Goal: Information Seeking & Learning: Learn about a topic

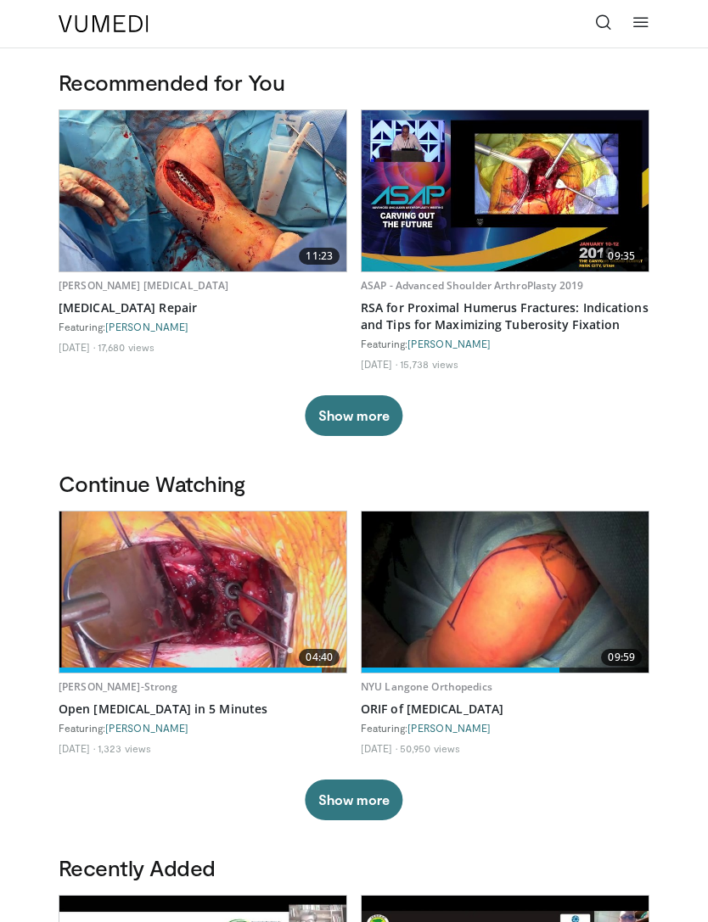
click at [607, 25] on icon at bounding box center [603, 22] width 17 height 17
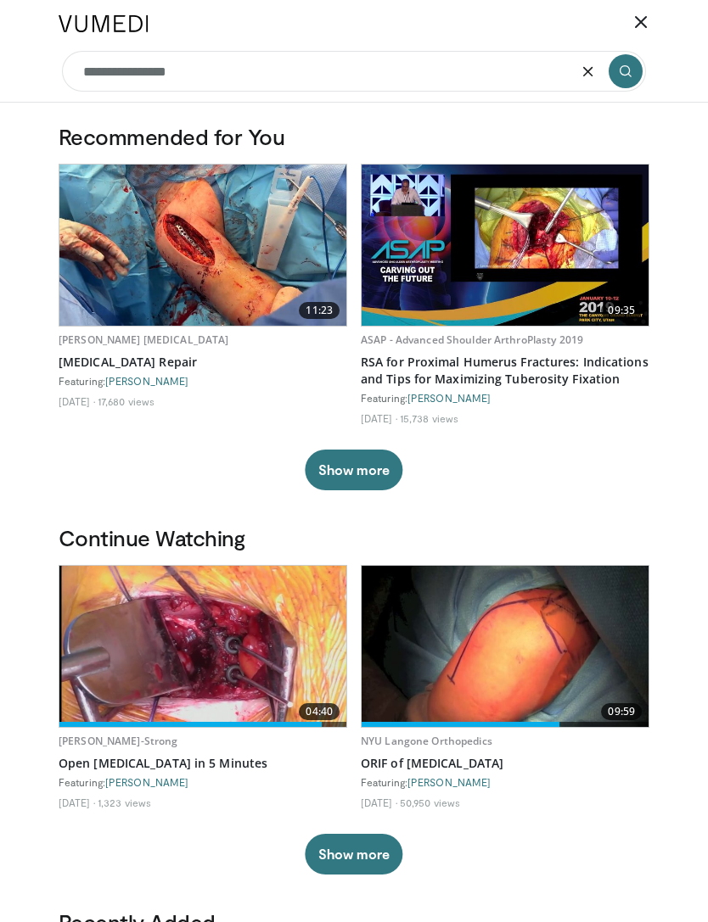
type input "**********"
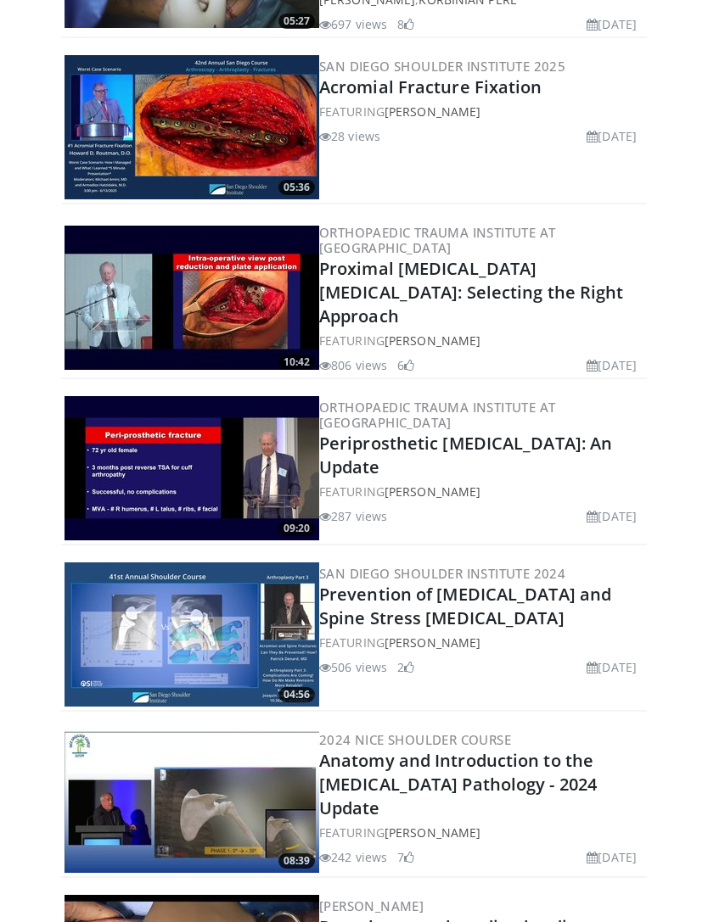
scroll to position [909, 0]
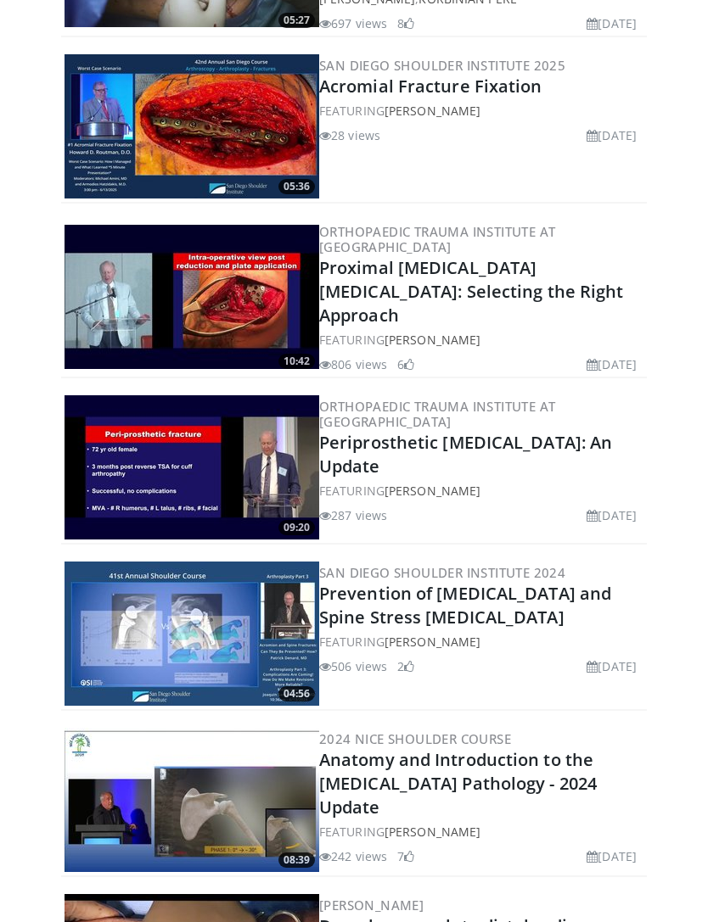
click at [448, 603] on link "Prevention of Acromion and Spine Stress Fractures" at bounding box center [465, 605] width 292 height 47
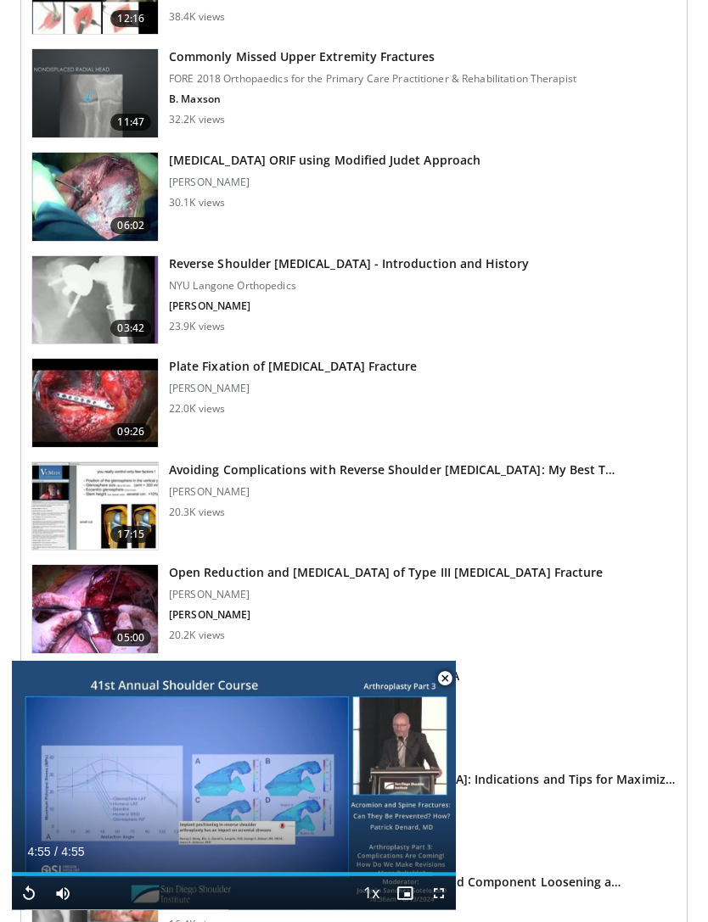
scroll to position [1233, 0]
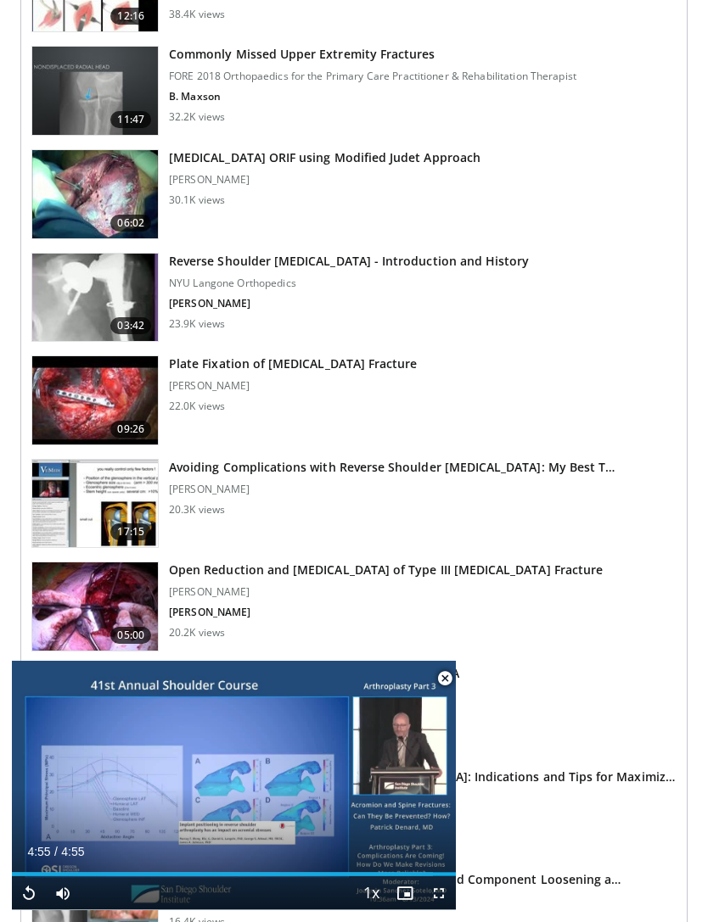
click at [526, 634] on div "20.2K views" at bounding box center [386, 634] width 434 height 14
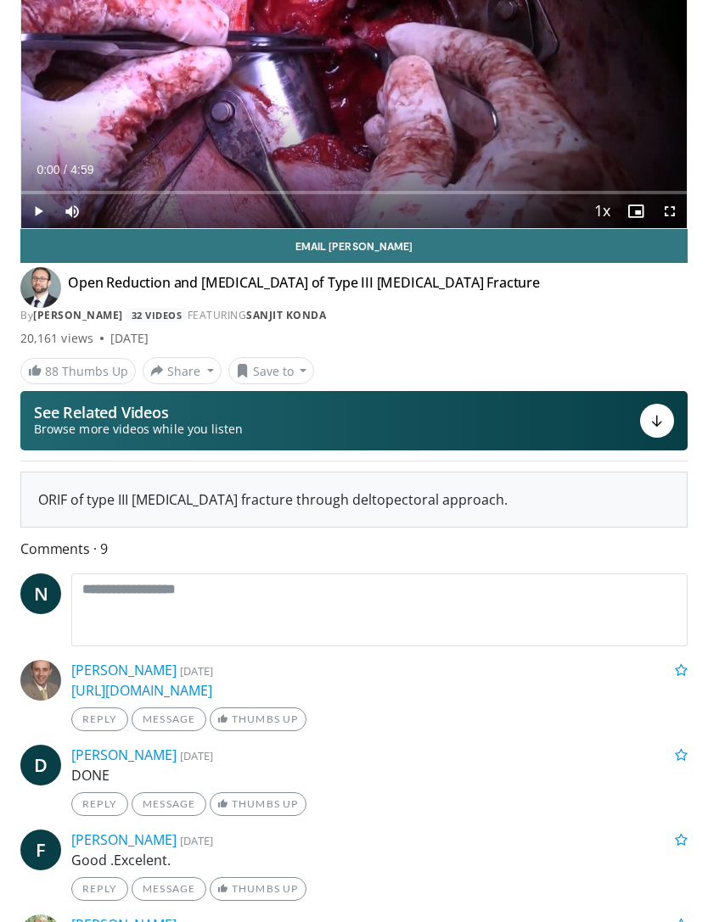
scroll to position [166, 0]
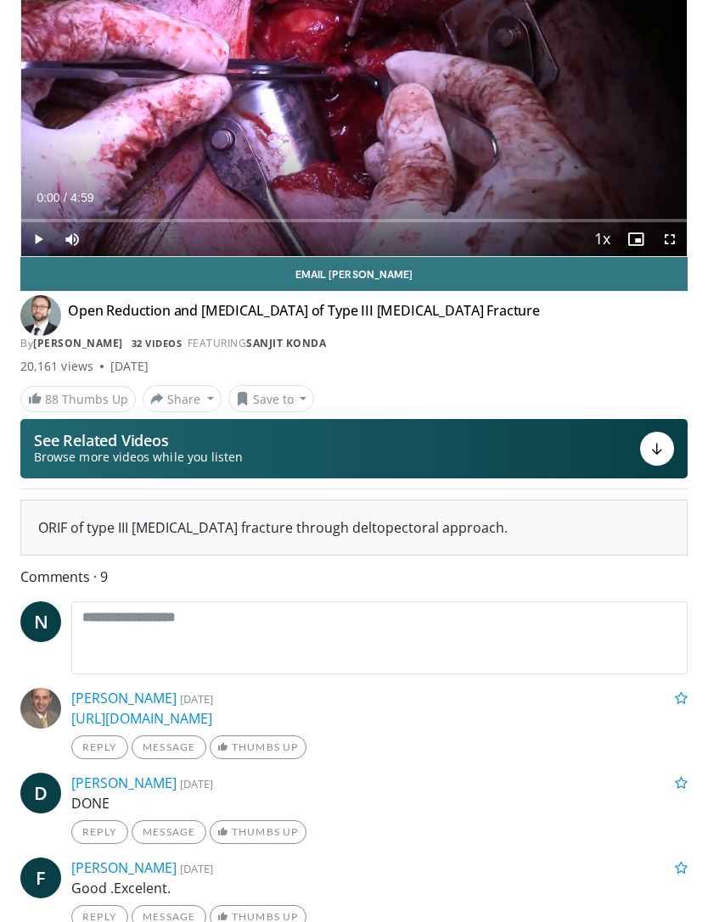
click at [403, 531] on div "ORIF of type III scapula fracture through deltopectoral approach." at bounding box center [353, 528] width 631 height 20
click at [479, 453] on button "See Related Videos Browse more videos while you listen" at bounding box center [353, 449] width 667 height 59
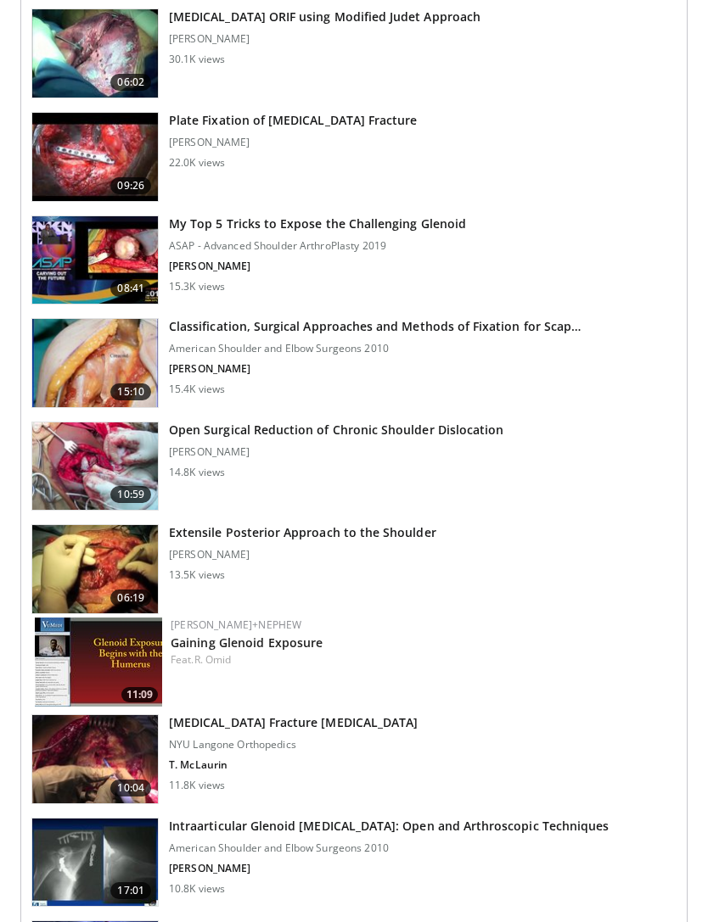
scroll to position [2237, 0]
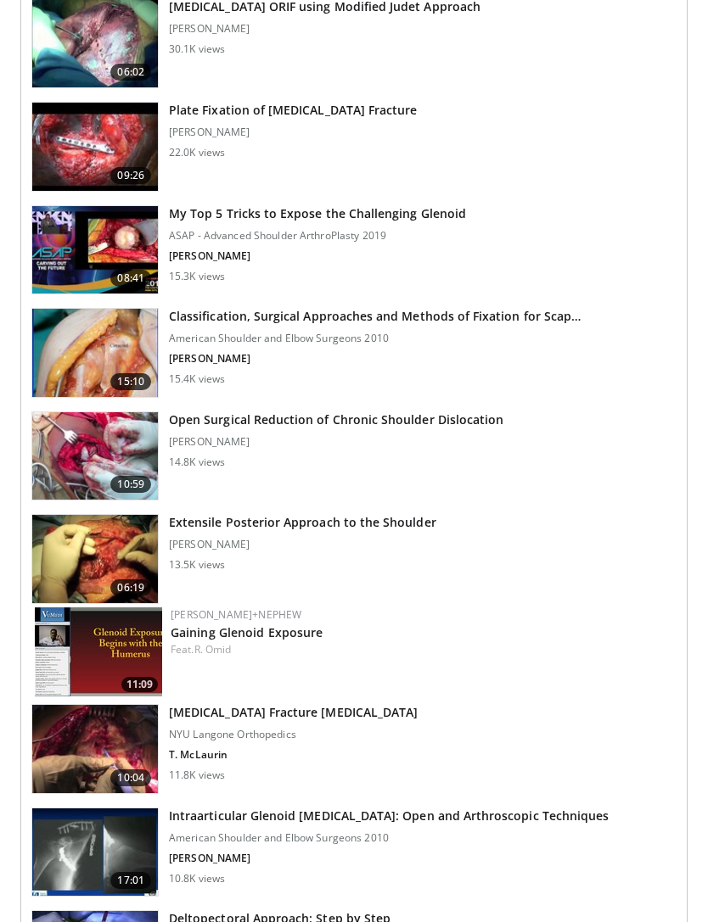
click at [519, 500] on link "10:59 Open Surgical Reduction of Chronic Shoulder Dislocation Duane Anderson 14…" at bounding box center [353, 457] width 645 height 90
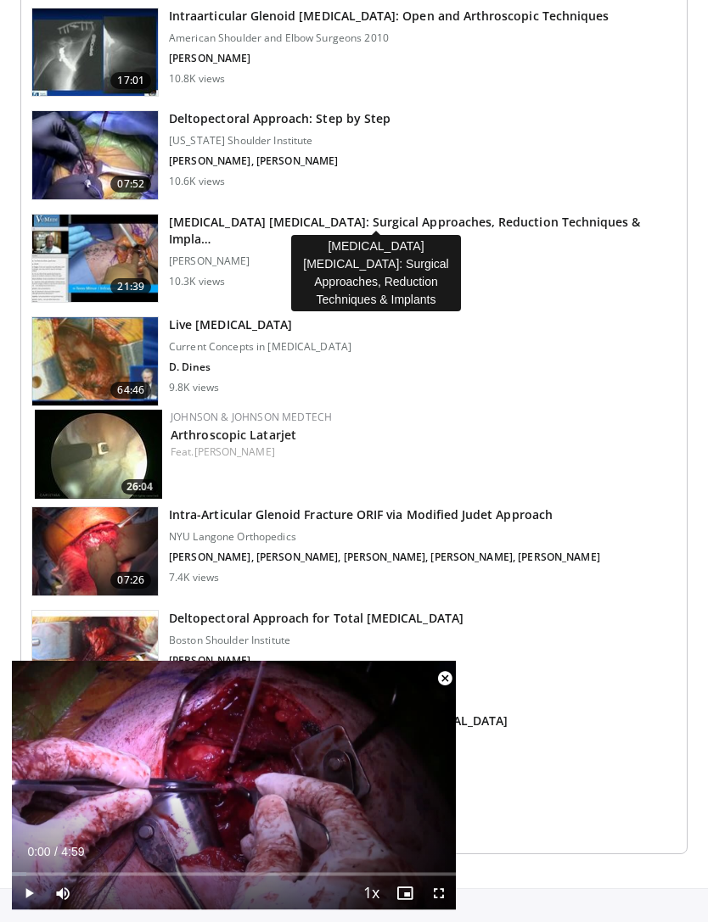
scroll to position [2664, 0]
click at [430, 220] on h3 "Scapula Fractures: Surgical Approaches, Reduction Techniques & Impla…" at bounding box center [422, 231] width 507 height 34
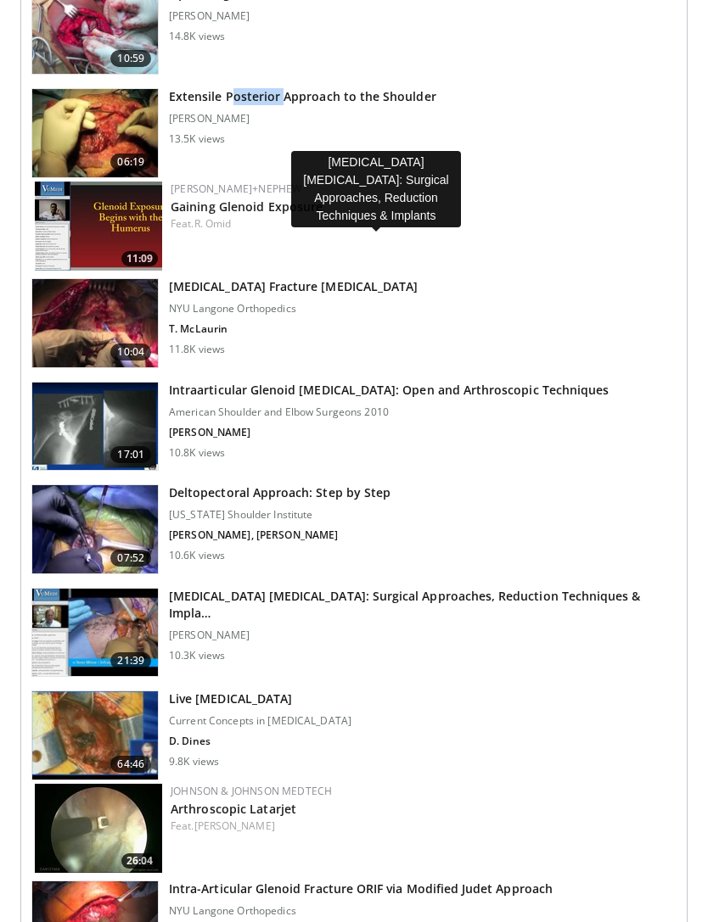
scroll to position [2718, 0]
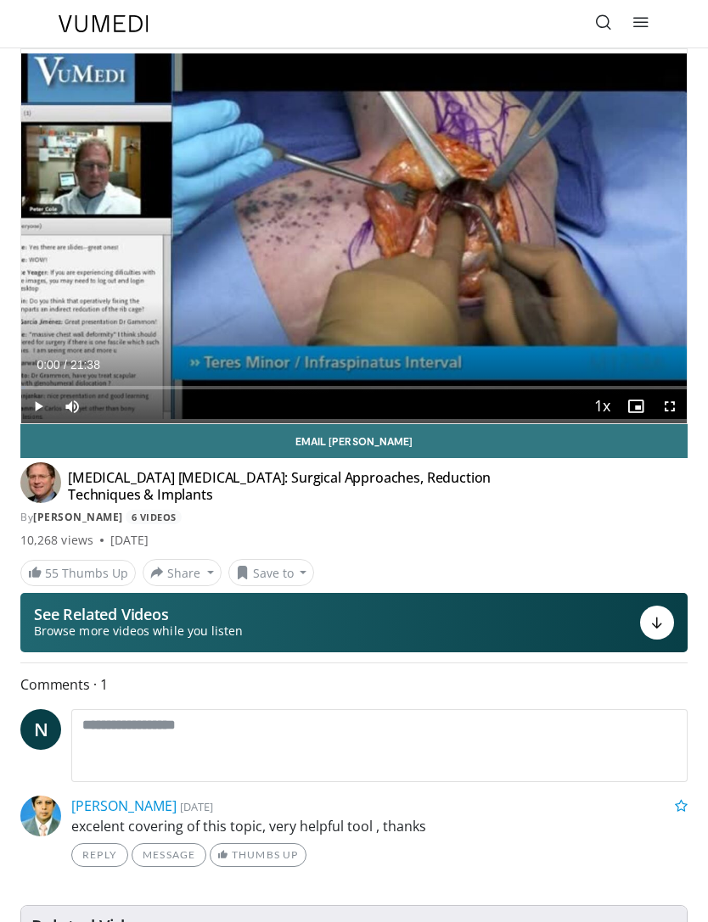
click at [333, 387] on div "Loaded : 0.68%" at bounding box center [353, 387] width 665 height 3
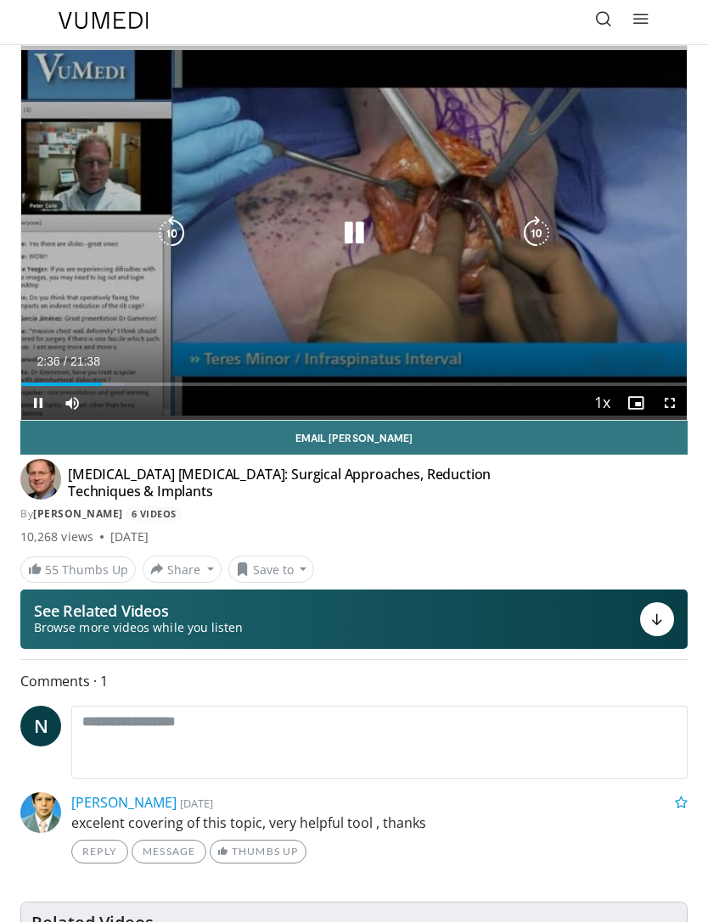
scroll to position [6, 0]
